Goal: Transaction & Acquisition: Purchase product/service

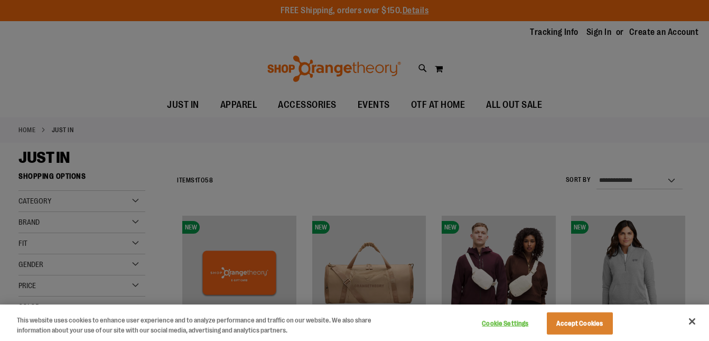
type input "**********"
click at [557, 323] on button "Accept Cookies" at bounding box center [580, 323] width 66 height 22
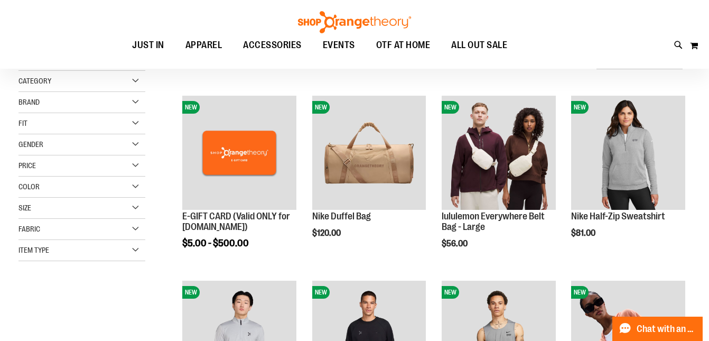
scroll to position [123, 0]
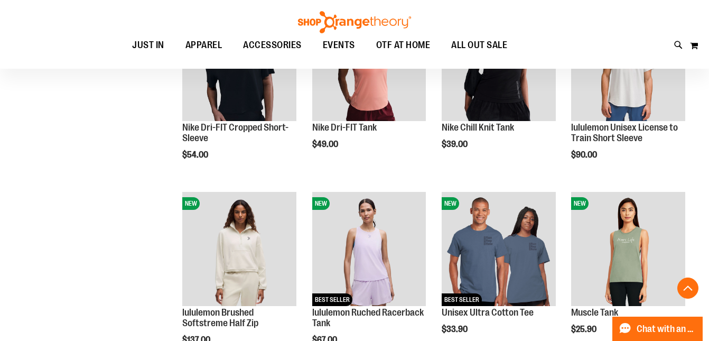
scroll to position [589, 0]
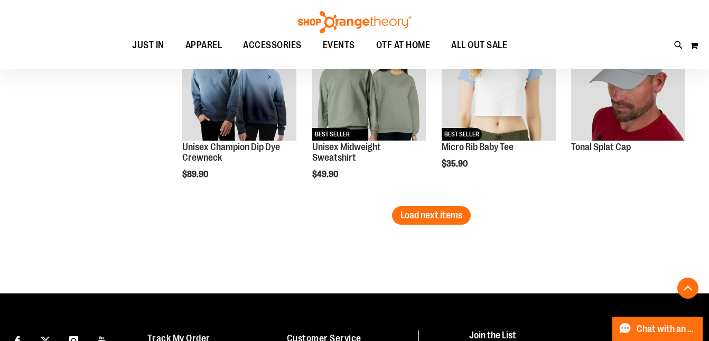
scroll to position [1668, 0]
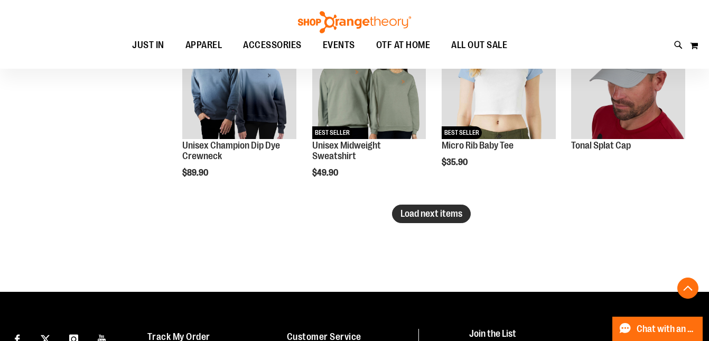
click at [426, 215] on span "Load next items" at bounding box center [432, 213] width 62 height 11
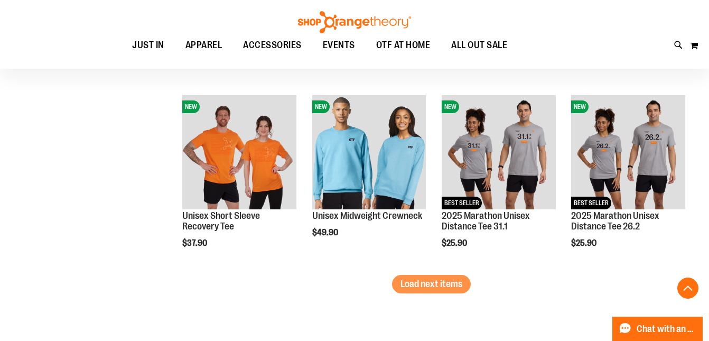
scroll to position [2153, 0]
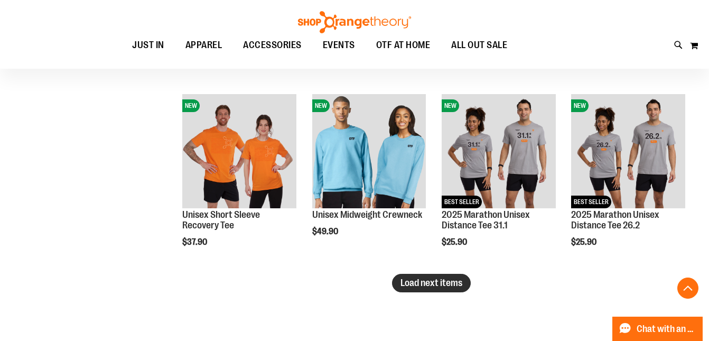
click at [429, 285] on span "Load next items" at bounding box center [432, 282] width 62 height 11
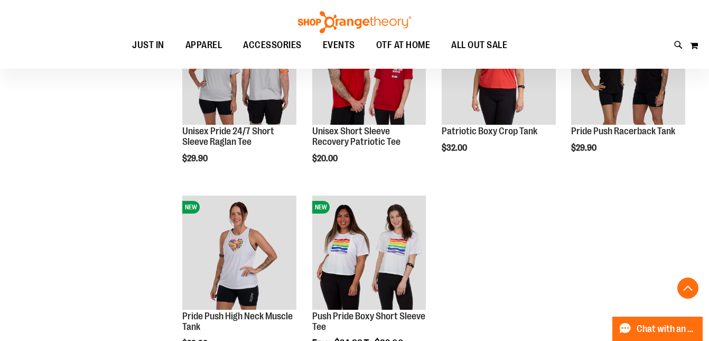
scroll to position [2607, 0]
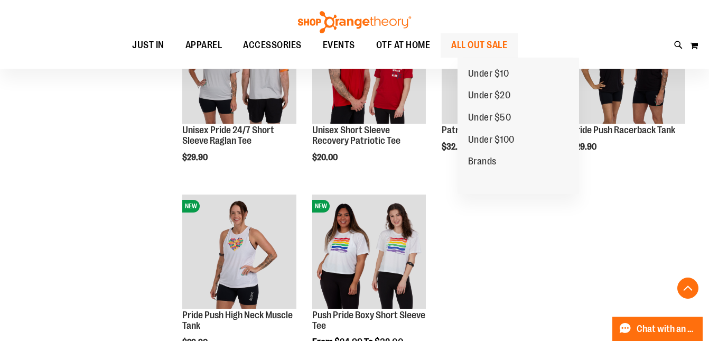
click at [485, 51] on span "ALL OUT SALE" at bounding box center [479, 45] width 56 height 24
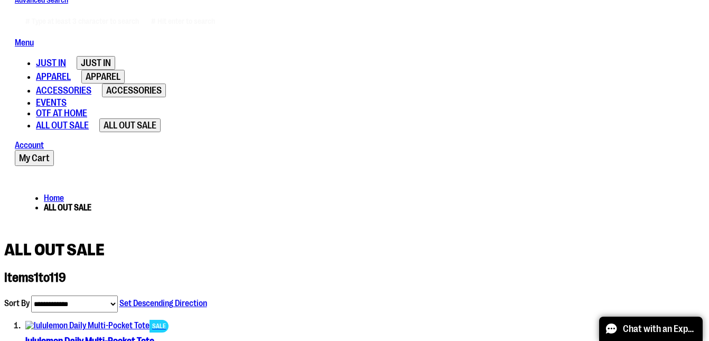
scroll to position [275, 0]
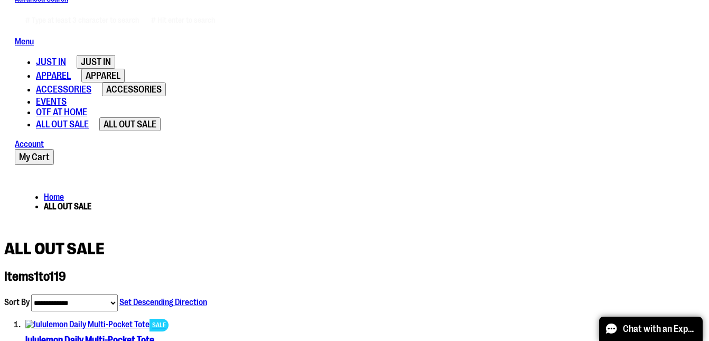
type input "**********"
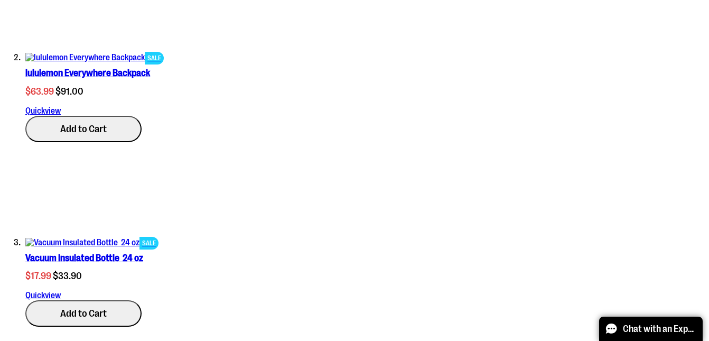
scroll to position [835, 0]
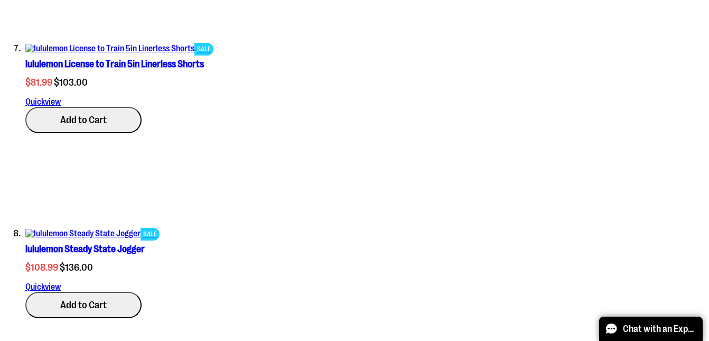
scroll to position [1661, 0]
